Goal: Use online tool/utility

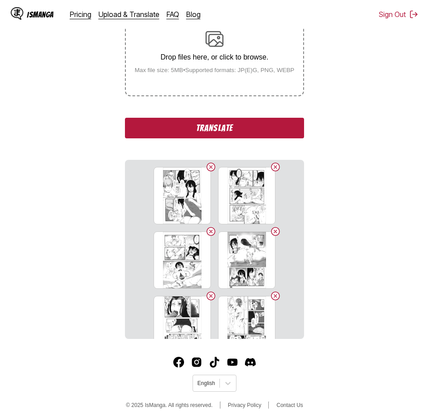
click at [290, 125] on button "Translate" at bounding box center [214, 128] width 179 height 21
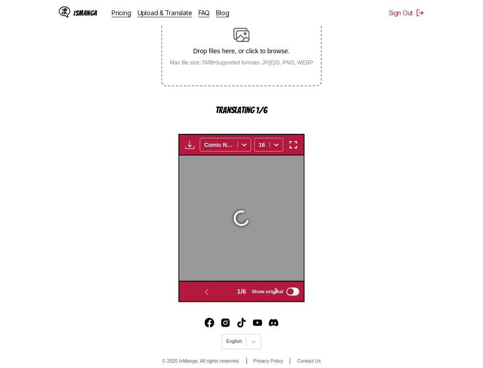
scroll to position [265, 0]
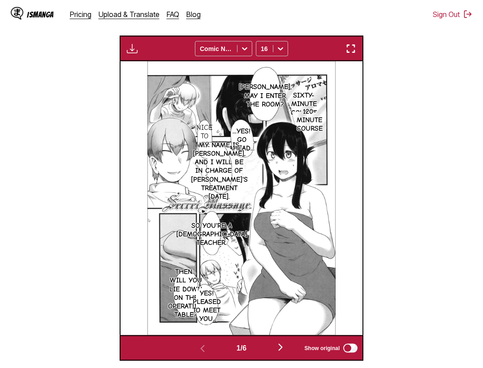
click at [387, 46] on section "From Japanese To English Drop files here, or click to browse. Max file size: 5M…" at bounding box center [241, 119] width 468 height 483
click at [348, 46] on img "button" at bounding box center [350, 48] width 11 height 11
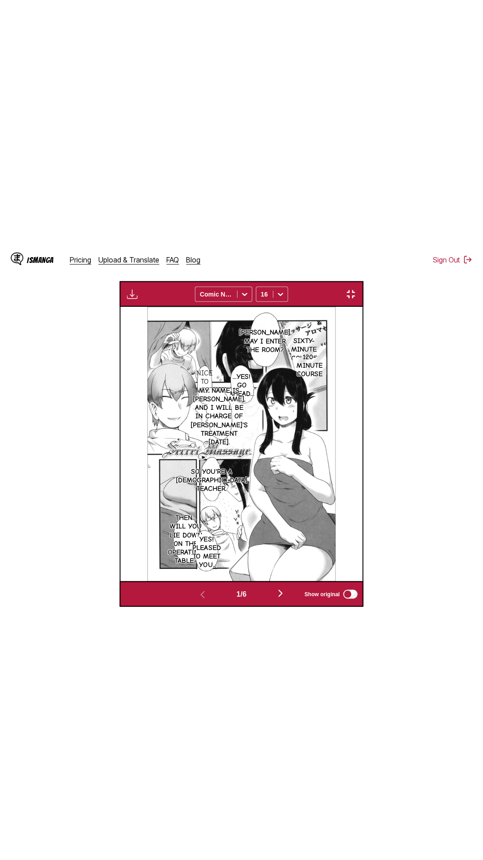
scroll to position [56, 0]
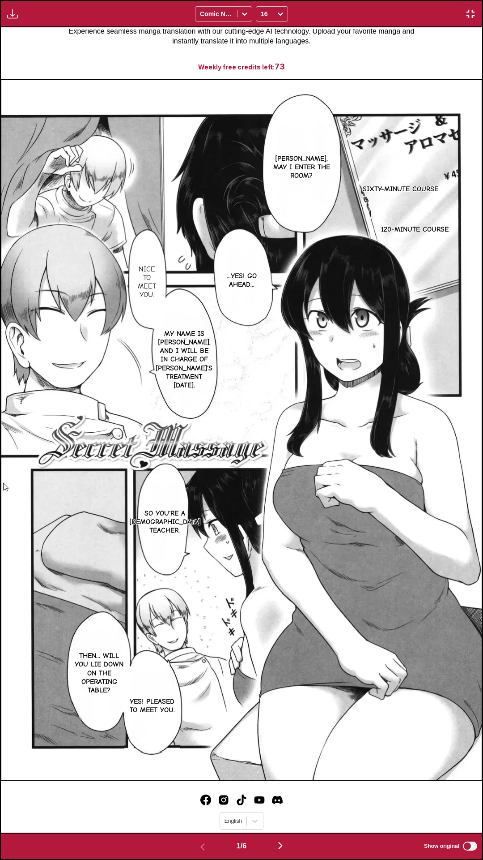
click at [428, 30] on div "[PERSON_NAME], may I enter the room? Sixty-minute course 120-minute course ...Y…" at bounding box center [242, 429] width 482 height 805
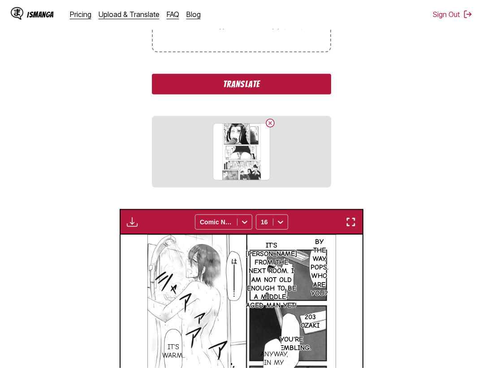
scroll to position [135, 0]
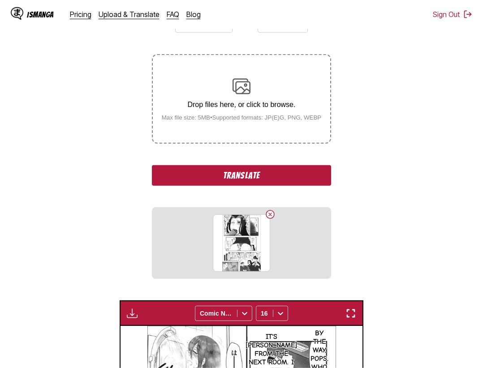
click at [282, 177] on button "Translate" at bounding box center [241, 175] width 179 height 21
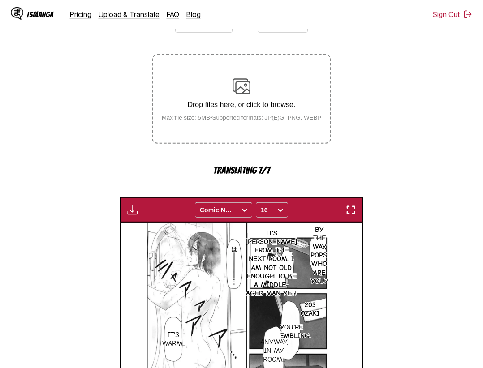
scroll to position [374, 0]
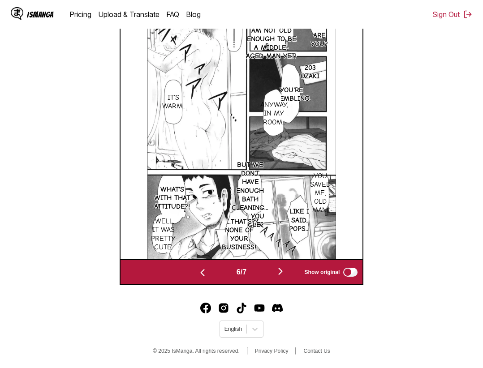
click at [278, 270] on img "button" at bounding box center [280, 271] width 11 height 11
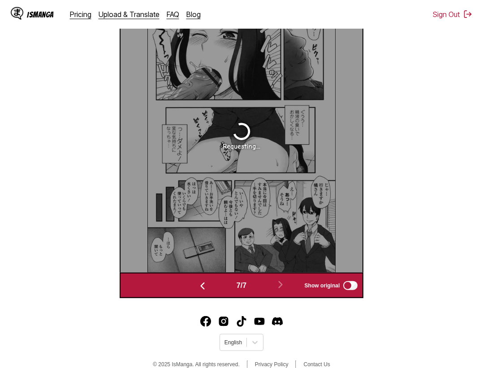
scroll to position [176, 0]
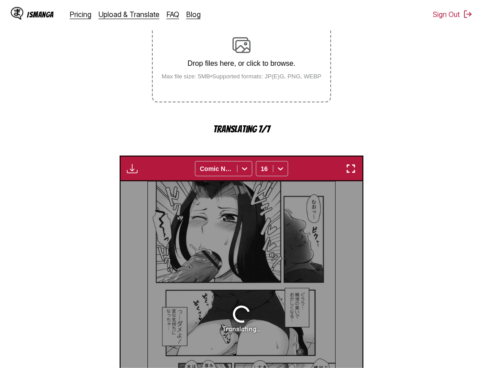
click at [428, 142] on section "From Japanese To English Drop files here, or click to browse. Max file size: 5M…" at bounding box center [241, 223] width 468 height 514
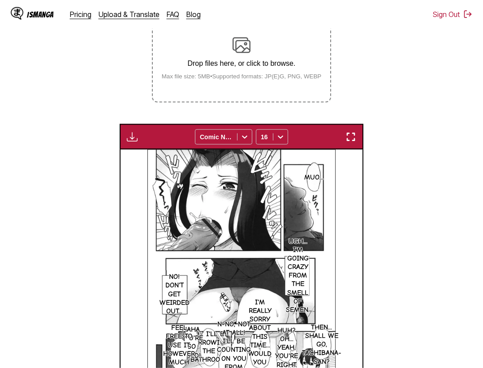
click at [349, 136] on img "button" at bounding box center [350, 137] width 11 height 11
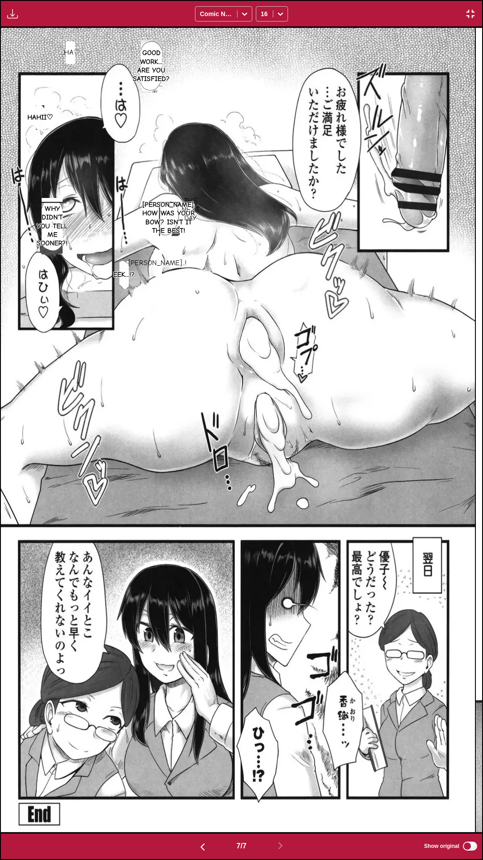
scroll to position [0, 2890]
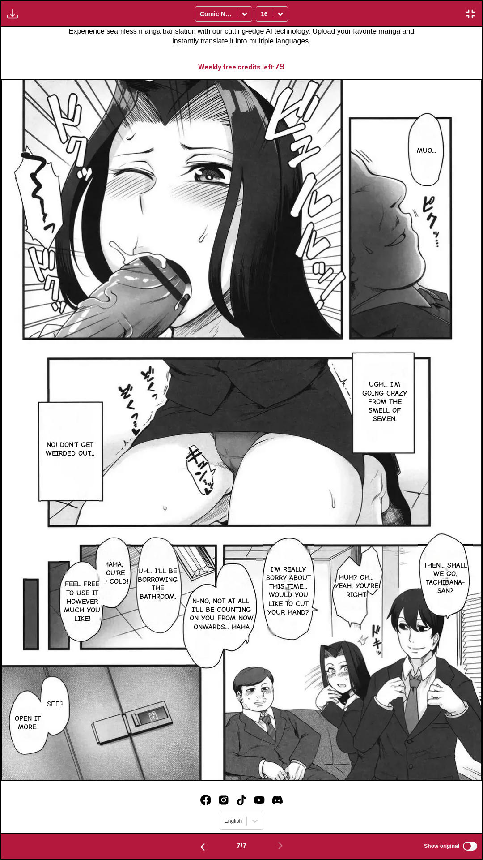
click at [428, 10] on button "button" at bounding box center [471, 14] width 16 height 12
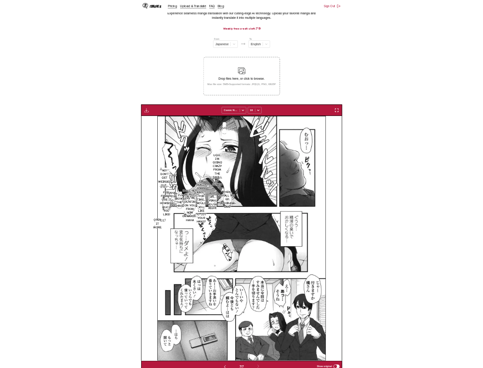
scroll to position [0, 1452]
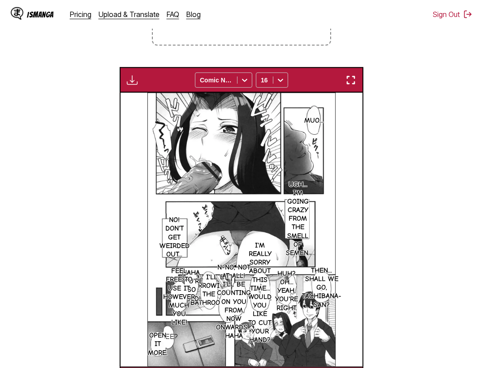
click at [394, 181] on section "From Japanese To English Drop files here, or click to browse. Max file size: 5M…" at bounding box center [241, 151] width 468 height 483
